Goal: Task Accomplishment & Management: Manage account settings

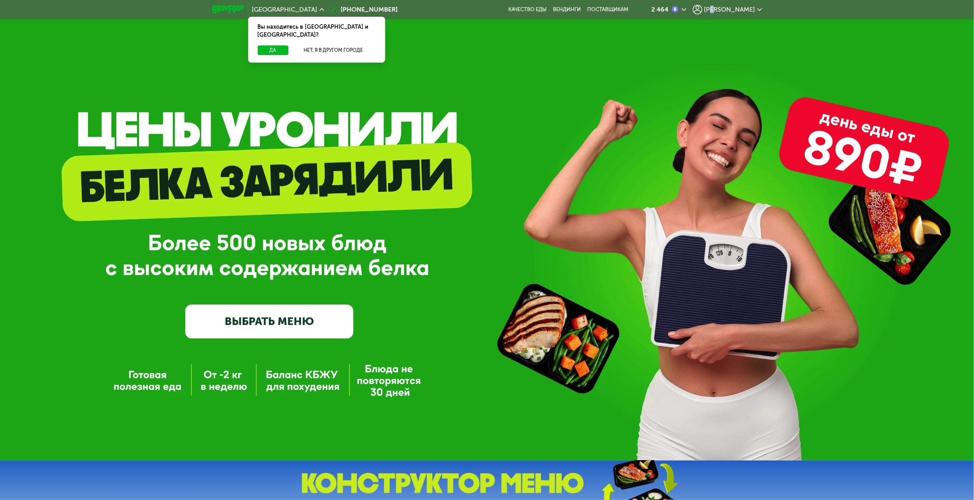
drag, startPoint x: 737, startPoint y: 10, endPoint x: 742, endPoint y: 8, distance: 5.2
click at [742, 8] on span "[PERSON_NAME]" at bounding box center [730, 9] width 51 height 6
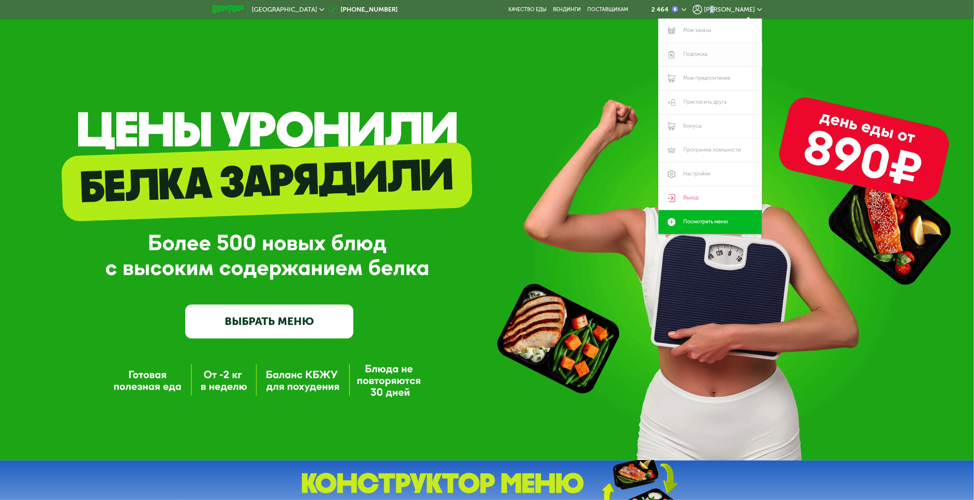
click at [705, 55] on link "Подписка" at bounding box center [711, 55] width 104 height 24
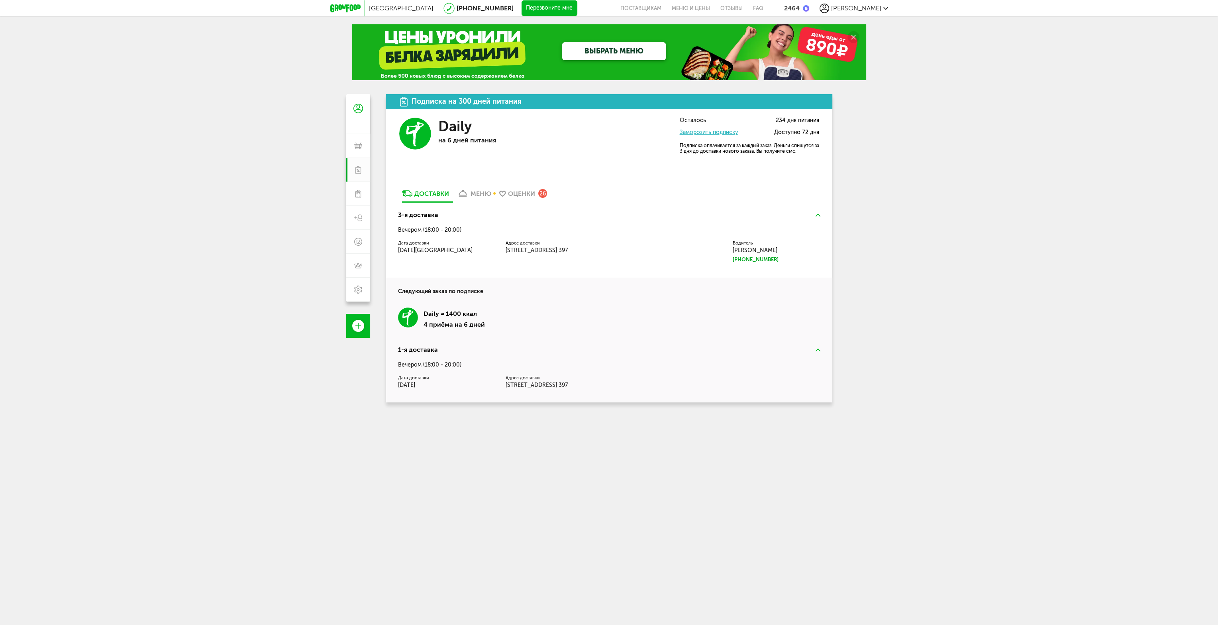
click at [712, 132] on link "Заморозить подписку" at bounding box center [709, 132] width 58 height 7
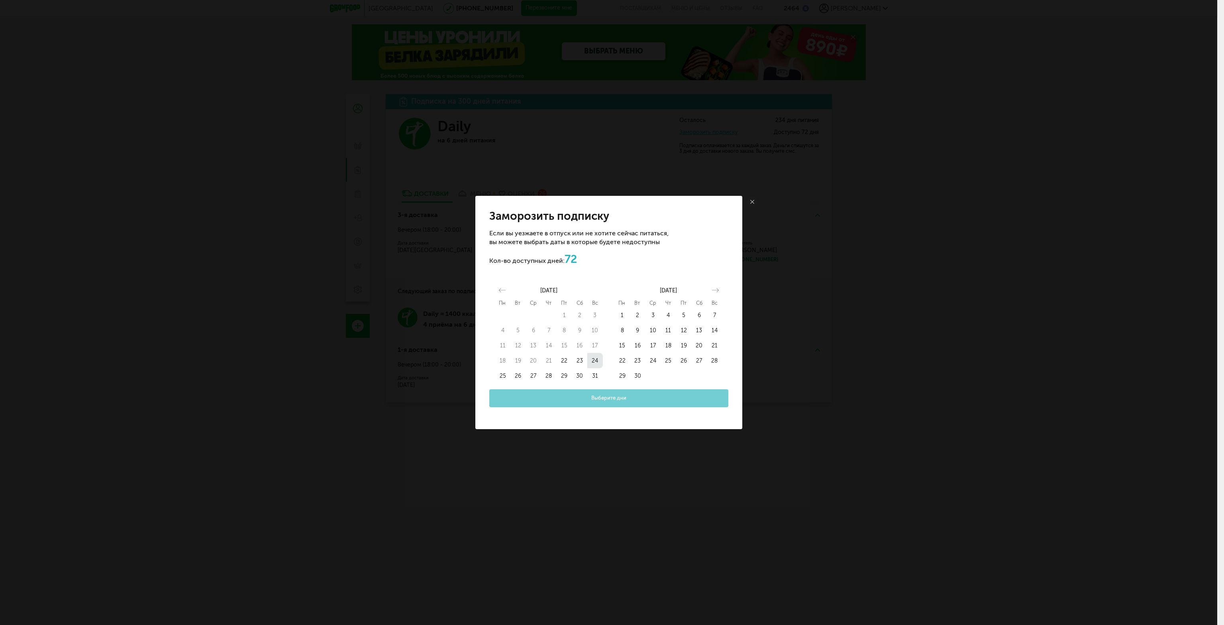
click at [592, 357] on button "24" at bounding box center [595, 360] width 16 height 15
click at [504, 375] on button "25" at bounding box center [503, 375] width 16 height 15
click at [526, 400] on button "Заморозить подписку на 2 дня" at bounding box center [608, 398] width 239 height 18
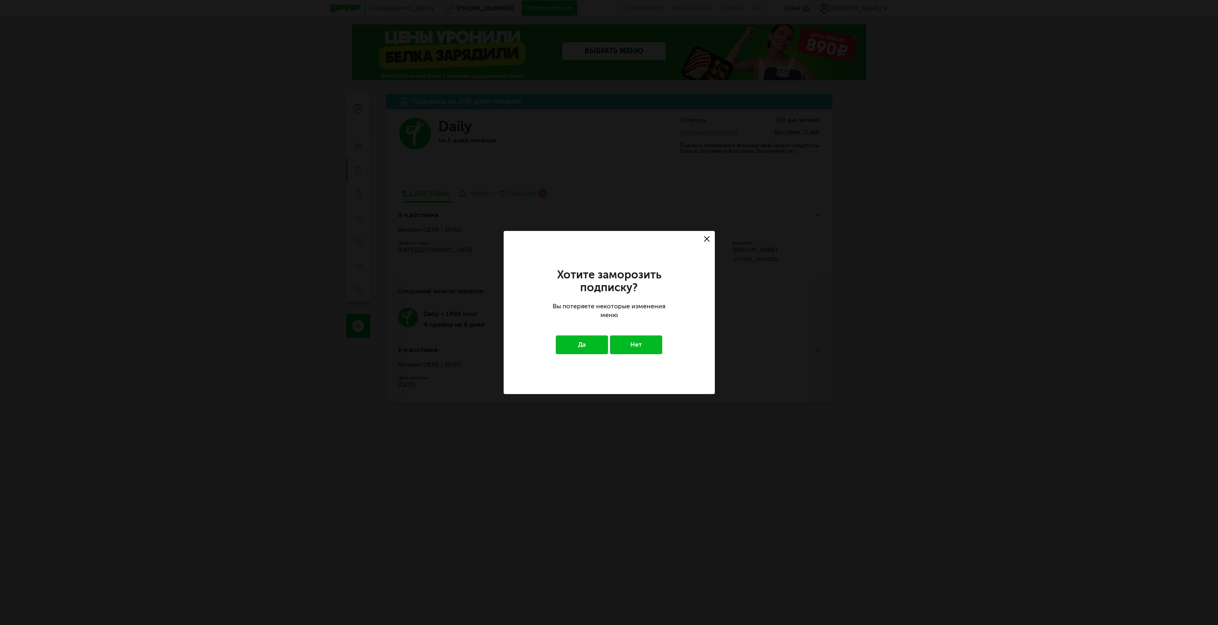
click at [588, 347] on button "Да" at bounding box center [582, 344] width 52 height 18
